Goal: Information Seeking & Learning: Learn about a topic

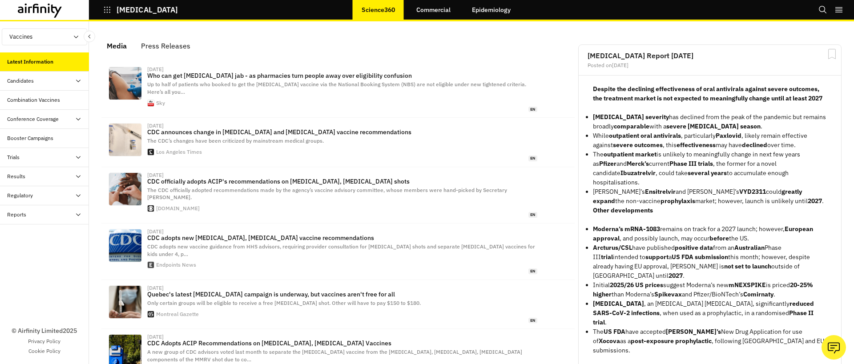
scroll to position [555, 267]
drag, startPoint x: 123, startPoint y: 18, endPoint x: 127, endPoint y: 12, distance: 7.4
click at [123, 18] on div "COVID-19 Science360 Commercial Epidemiology" at bounding box center [89, 10] width 178 height 20
click at [127, 12] on p "[MEDICAL_DATA]" at bounding box center [147, 10] width 61 height 8
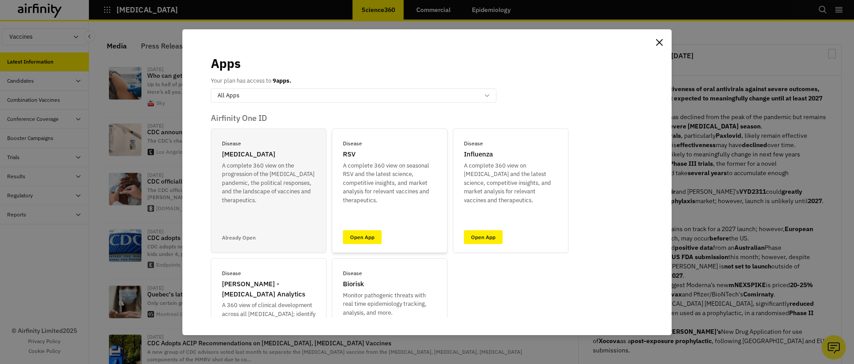
drag, startPoint x: 367, startPoint y: 228, endPoint x: 362, endPoint y: 236, distance: 9.0
click at [367, 228] on div "Disease RSV A complete 360 view on seasonal RSV and the latest science, competi…" at bounding box center [390, 191] width 116 height 125
click at [362, 236] on link "Open App" at bounding box center [362, 237] width 39 height 14
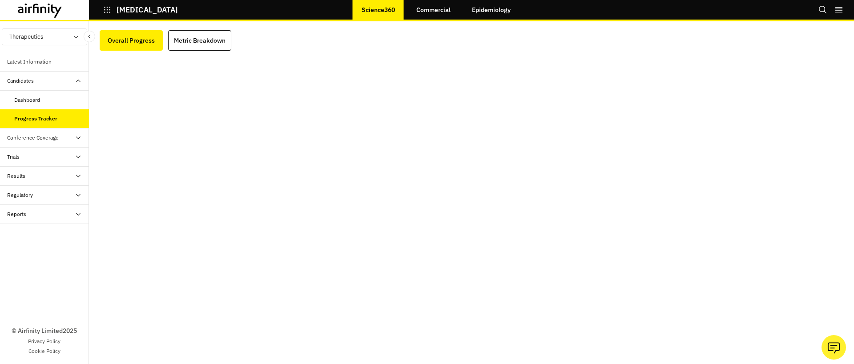
click at [38, 107] on div "Dashboard" at bounding box center [44, 100] width 89 height 19
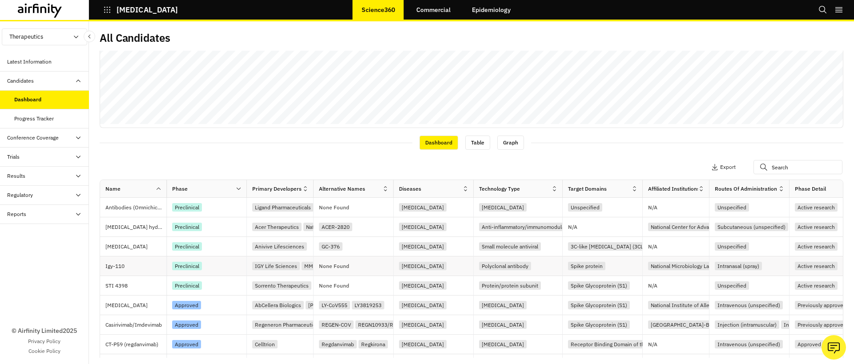
scroll to position [263, 0]
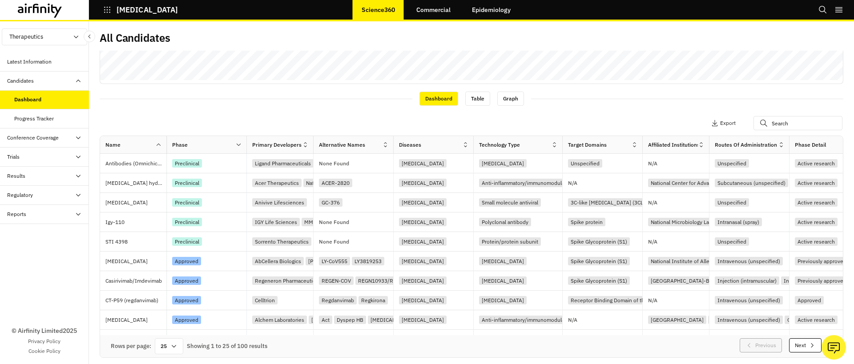
click at [32, 157] on div "Trials" at bounding box center [48, 157] width 82 height 8
click at [35, 177] on div "Table" at bounding box center [51, 176] width 75 height 8
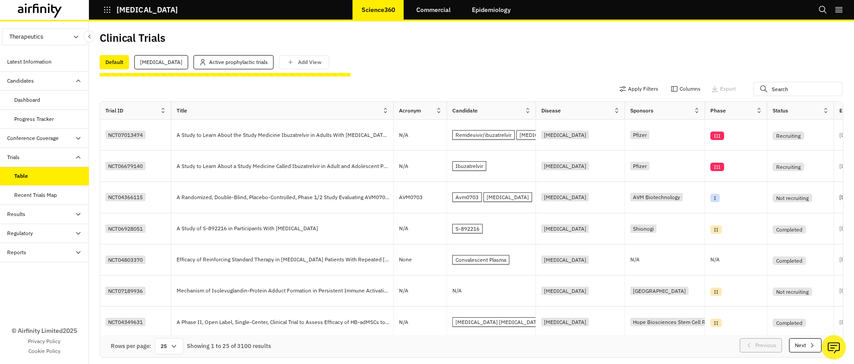
click at [22, 99] on div "Dashboard" at bounding box center [27, 100] width 26 height 8
